Goal: Find specific page/section: Find specific page/section

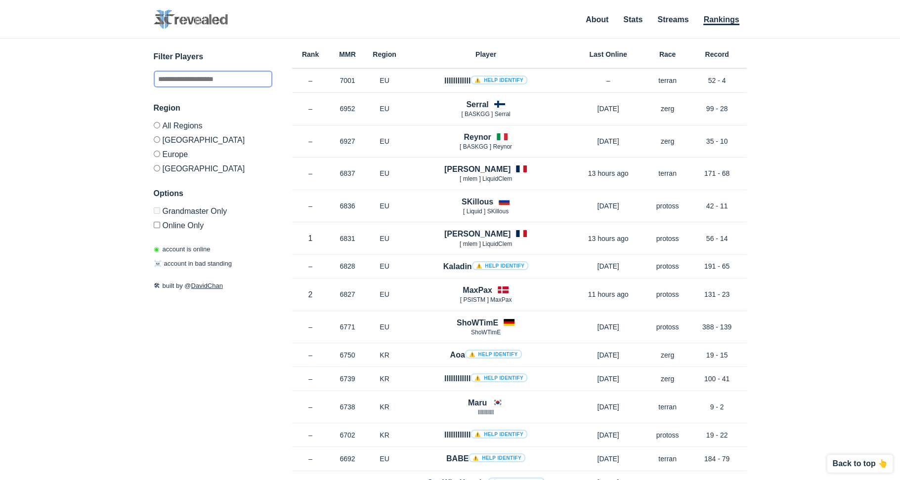
click at [203, 73] on input "text" at bounding box center [213, 79] width 119 height 17
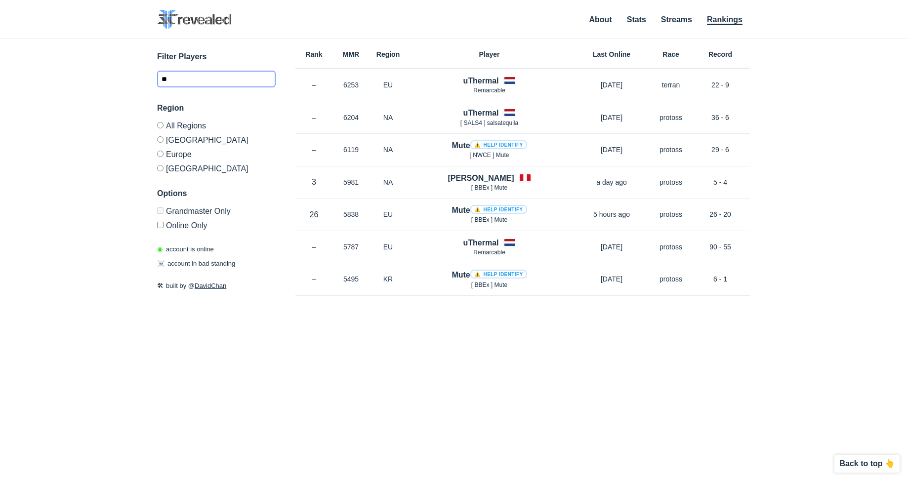
type input "*"
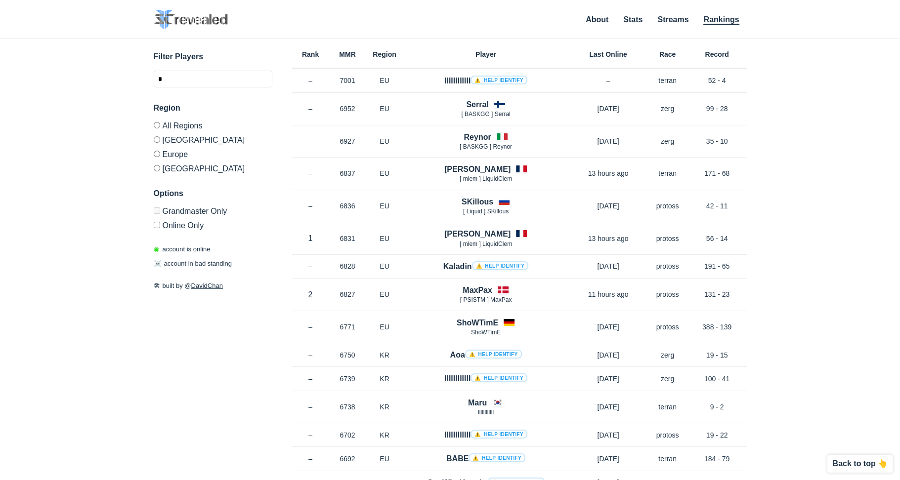
click at [346, 52] on h6 "MMR" at bounding box center [347, 54] width 37 height 7
